Goal: Task Accomplishment & Management: Use online tool/utility

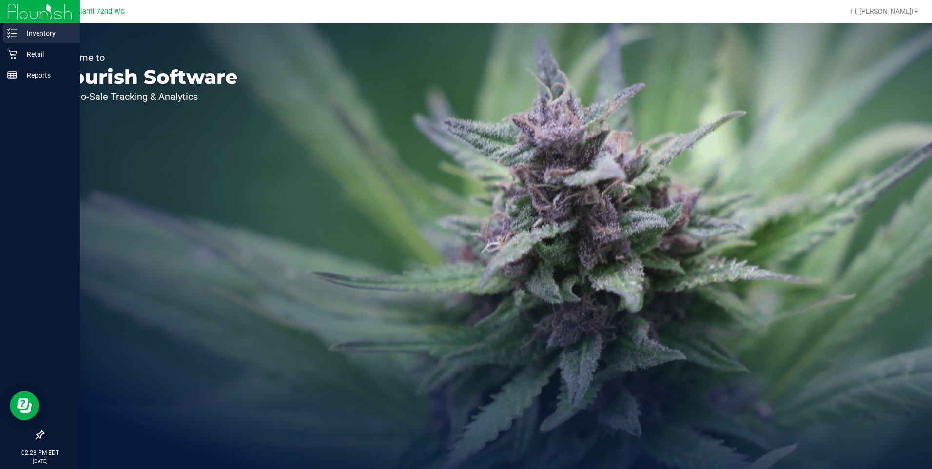
click at [64, 40] on div "Inventory" at bounding box center [41, 32] width 77 height 19
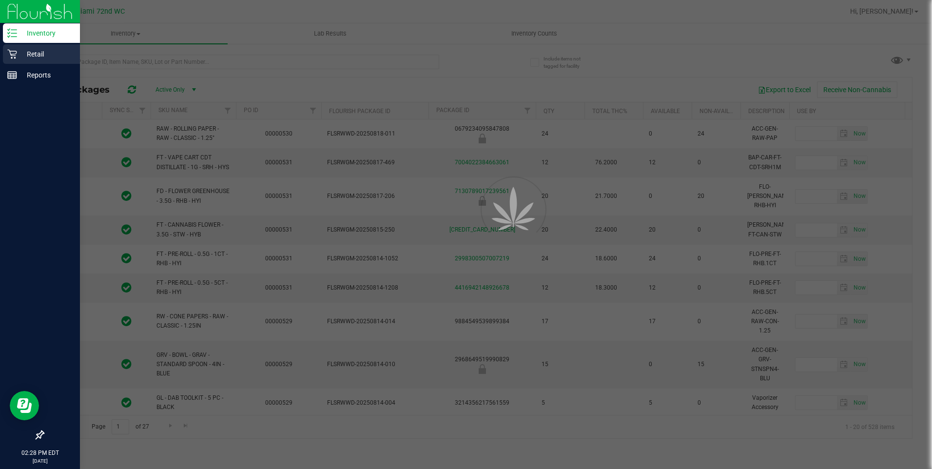
click at [45, 60] on div "Retail" at bounding box center [41, 53] width 77 height 19
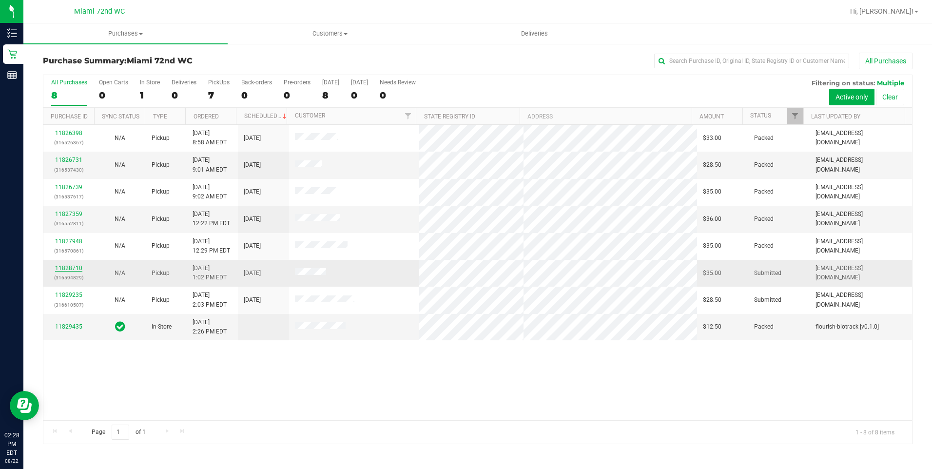
click at [69, 268] on link "11828710" at bounding box center [68, 268] width 27 height 7
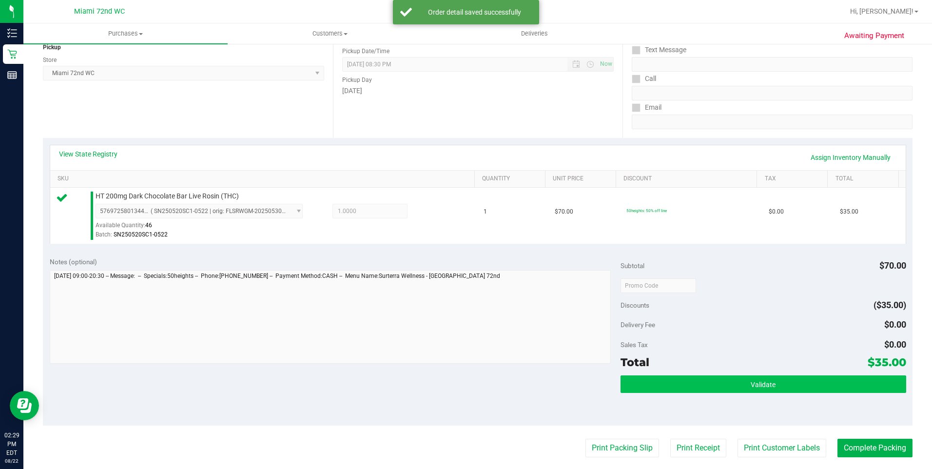
scroll to position [146, 0]
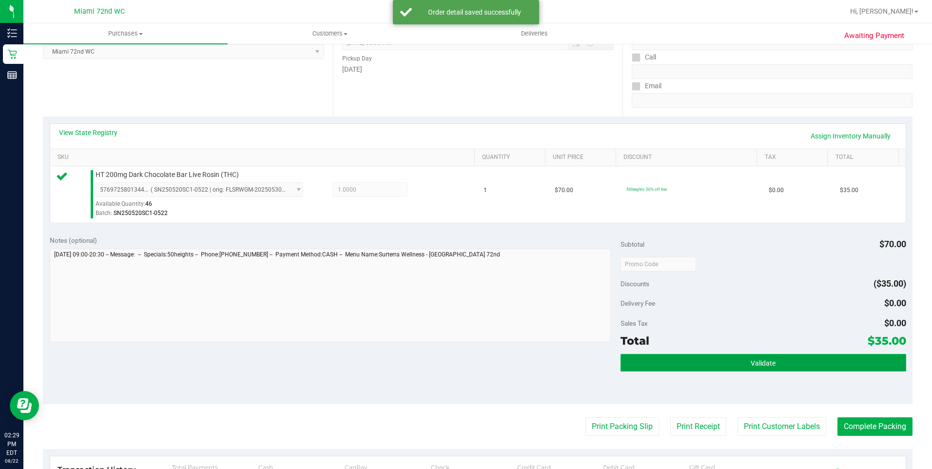
click at [814, 368] on button "Validate" at bounding box center [763, 363] width 286 height 18
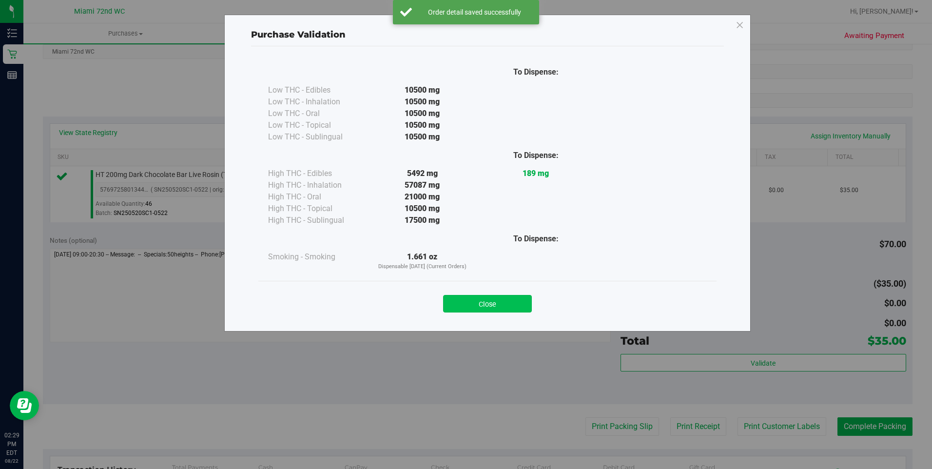
click at [485, 304] on button "Close" at bounding box center [487, 304] width 89 height 18
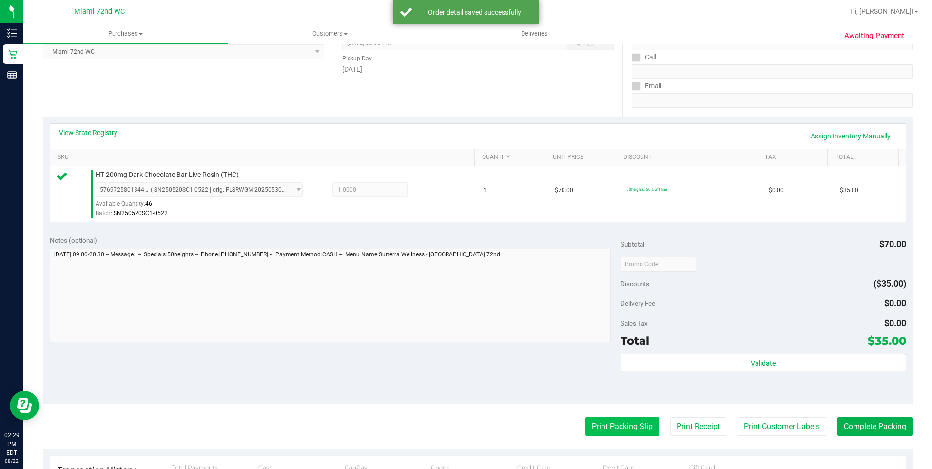
click at [596, 422] on button "Print Packing Slip" at bounding box center [622, 426] width 74 height 19
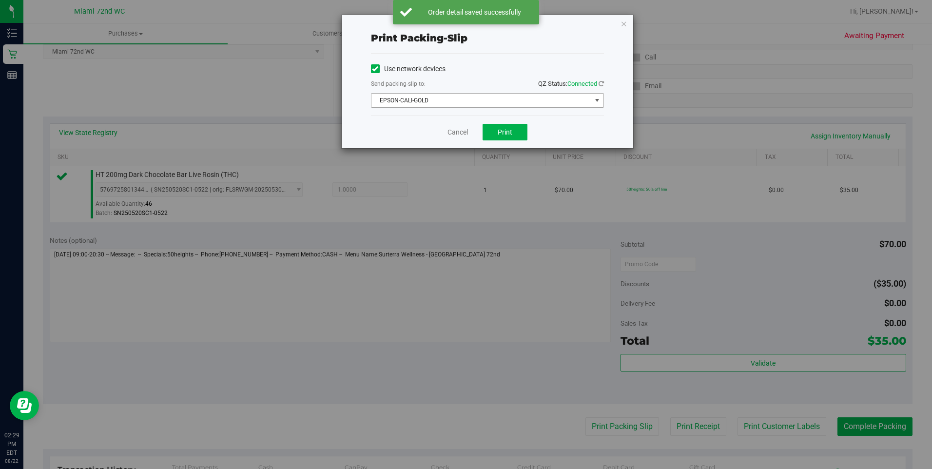
click at [555, 101] on span "EPSON-CALI-GOLD" at bounding box center [481, 101] width 220 height 14
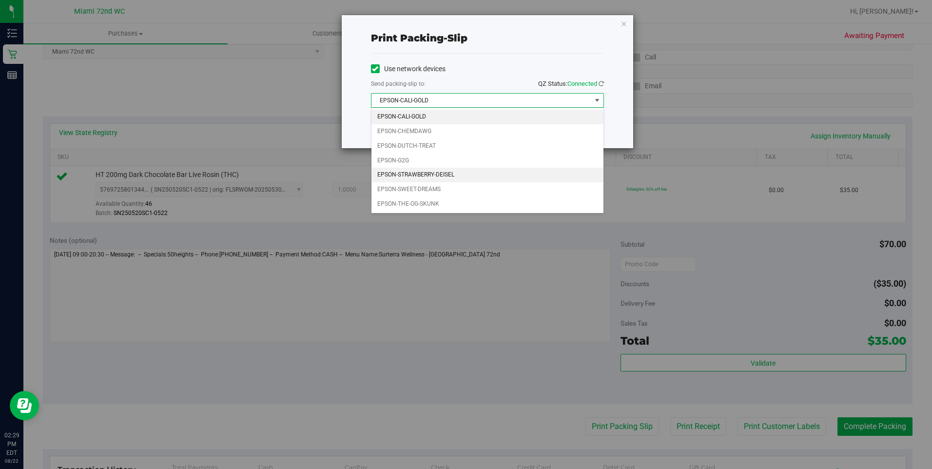
click at [426, 175] on li "EPSON-STRAWBERRY-DEISEL" at bounding box center [487, 175] width 232 height 15
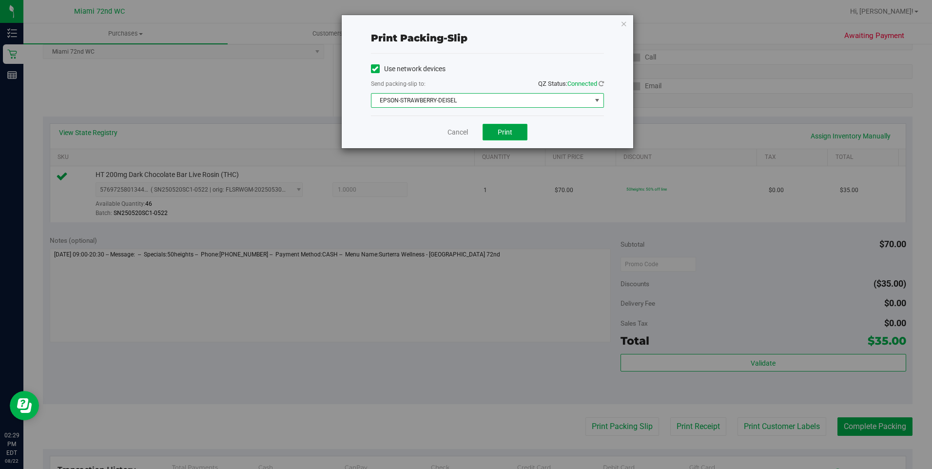
click at [500, 129] on span "Print" at bounding box center [505, 132] width 15 height 8
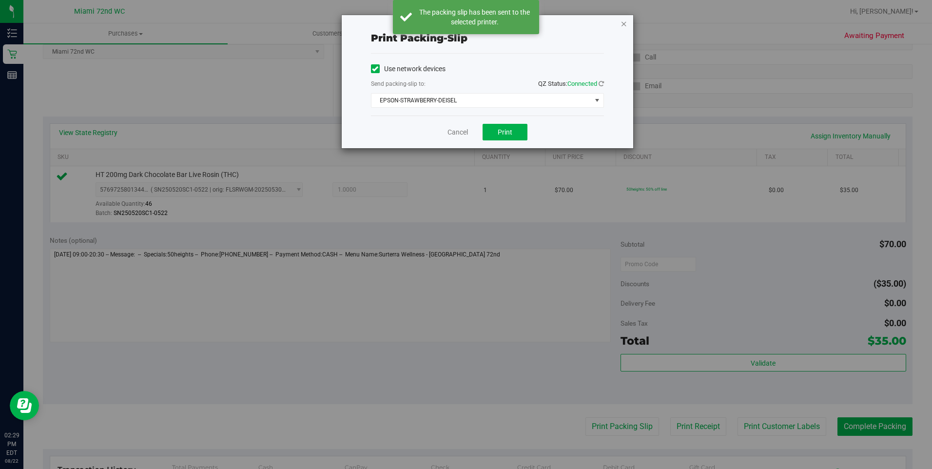
click at [623, 18] on icon "button" at bounding box center [623, 24] width 7 height 12
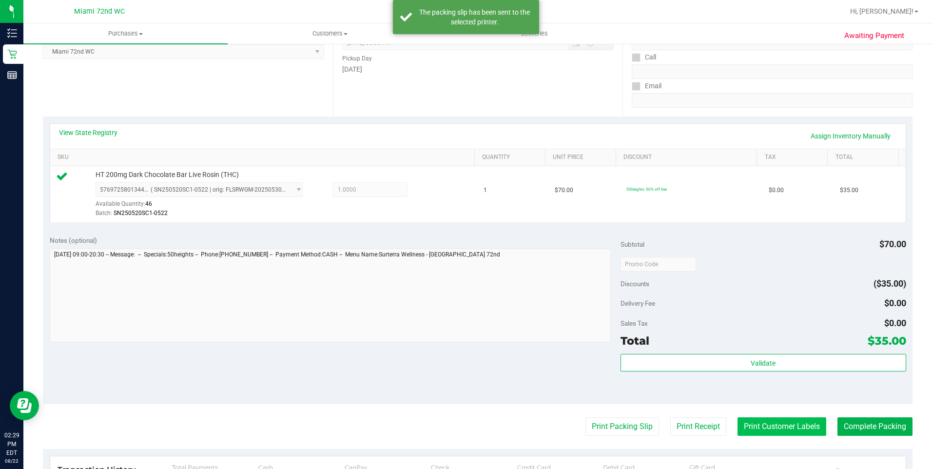
click at [766, 424] on button "Print Customer Labels" at bounding box center [781, 426] width 89 height 19
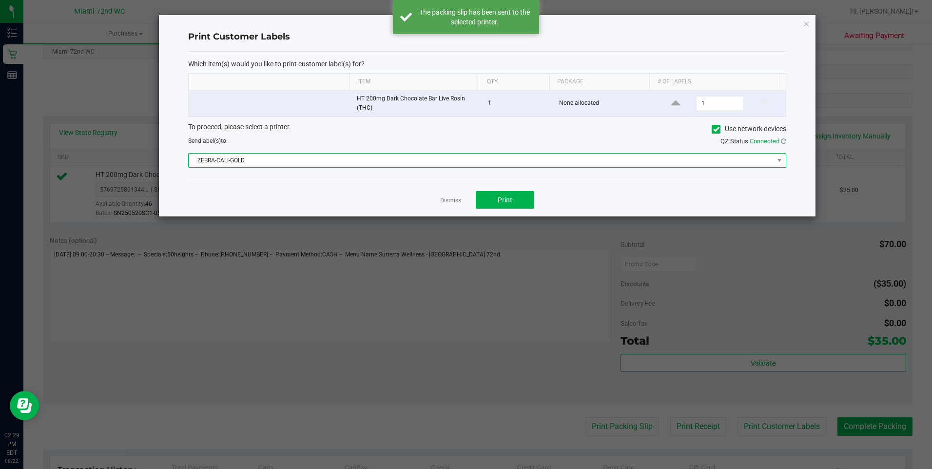
click at [504, 166] on span "ZEBRA-CALI-GOLD" at bounding box center [481, 161] width 585 height 14
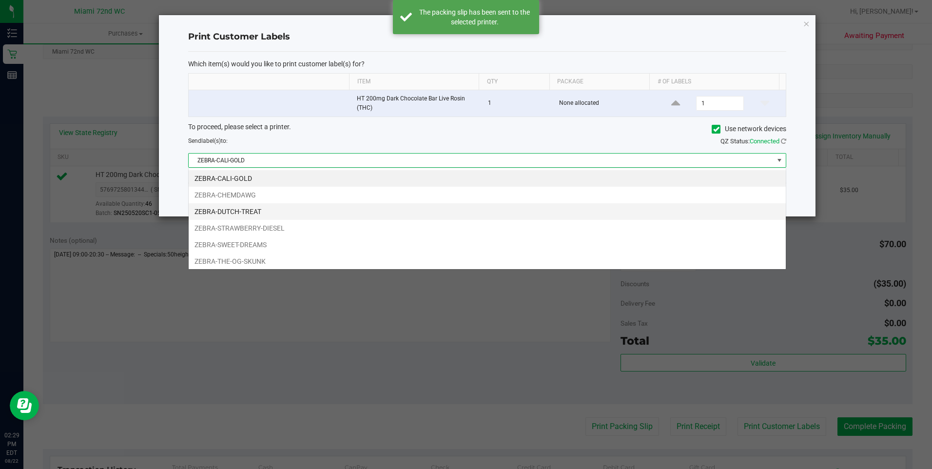
scroll to position [15, 598]
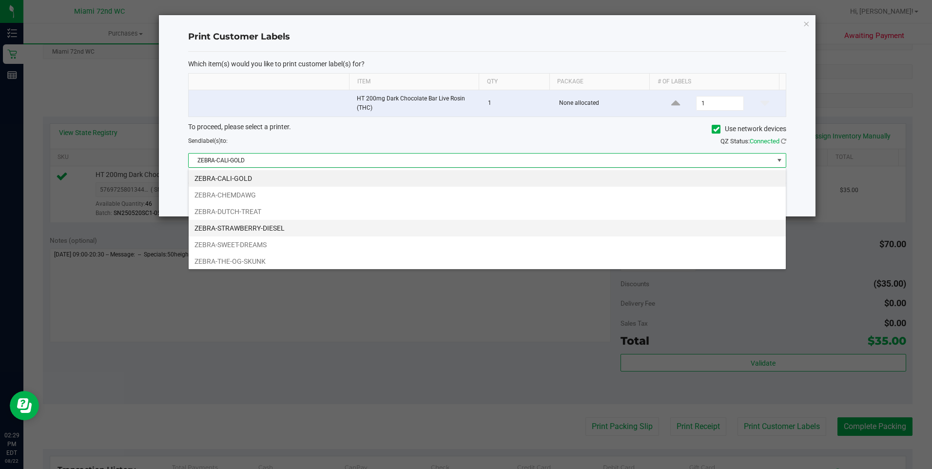
click at [437, 229] on li "ZEBRA-STRAWBERRY-DIESEL" at bounding box center [487, 228] width 597 height 17
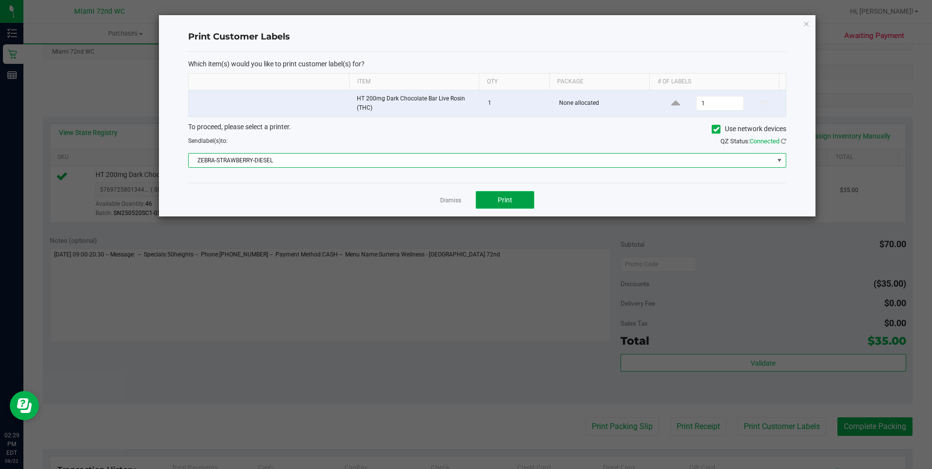
click at [524, 199] on button "Print" at bounding box center [505, 200] width 58 height 18
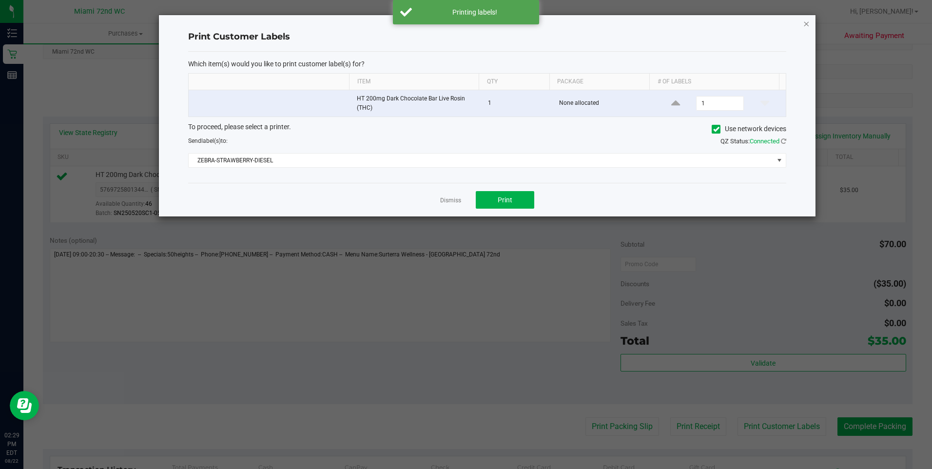
click at [805, 25] on icon "button" at bounding box center [806, 24] width 7 height 12
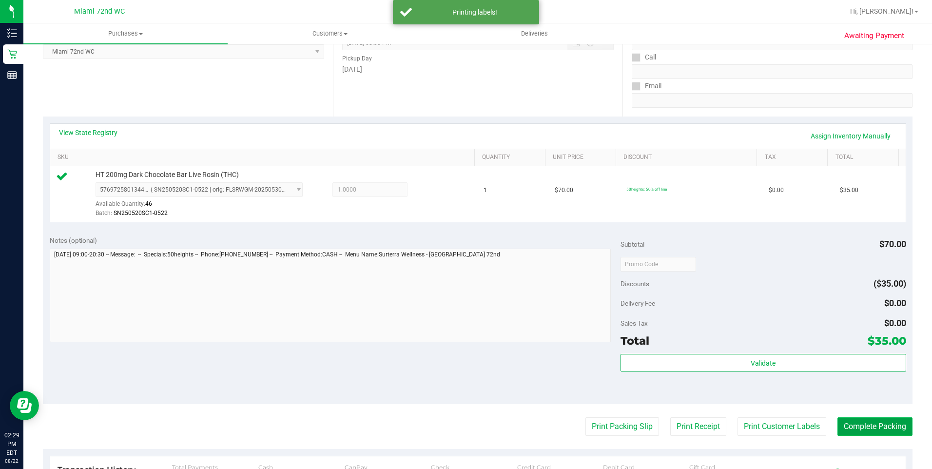
click at [870, 417] on button "Complete Packing" at bounding box center [874, 426] width 75 height 19
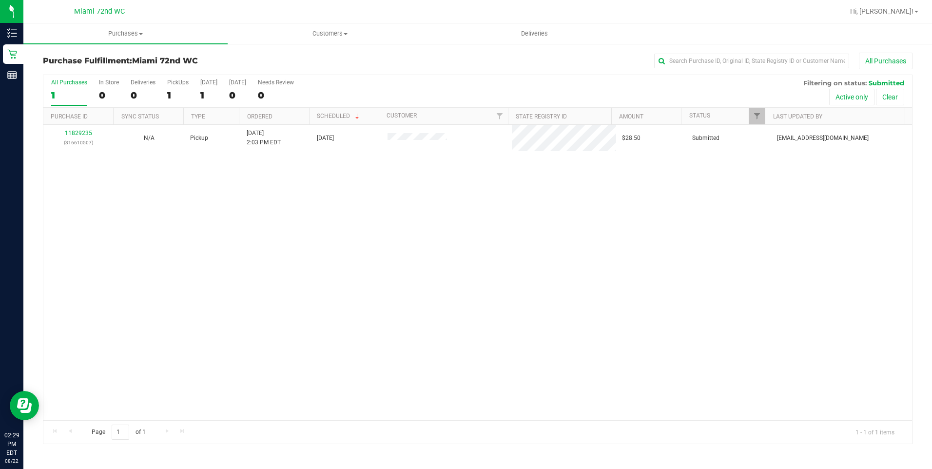
click at [82, 124] on th "Purchase ID" at bounding box center [78, 116] width 70 height 17
click at [79, 136] on link "11829235" at bounding box center [78, 133] width 27 height 7
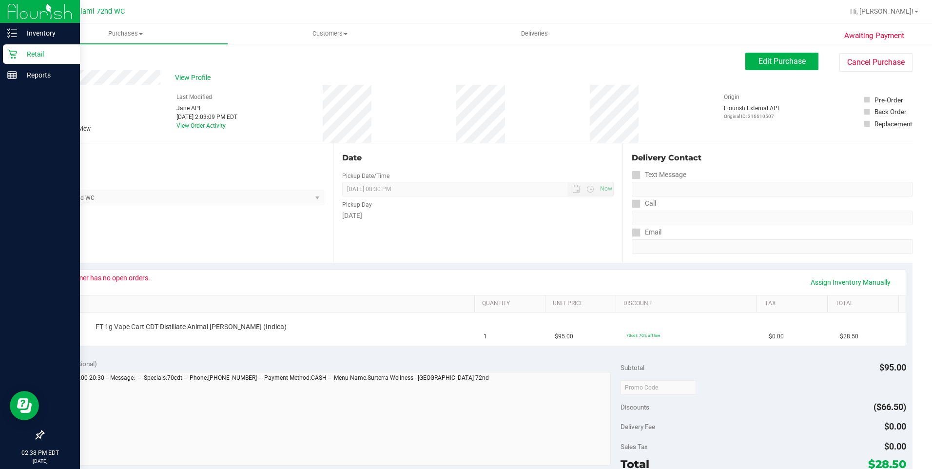
click at [42, 53] on p "Retail" at bounding box center [46, 54] width 58 height 12
